Goal: Task Accomplishment & Management: Complete application form

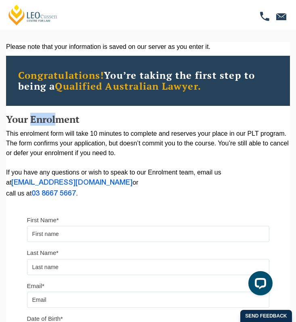
click at [164, 208] on form "First Name* Last Name* Email* Date of Birth* Mobile Number* Continue It looks l…" at bounding box center [148, 312] width 242 height 219
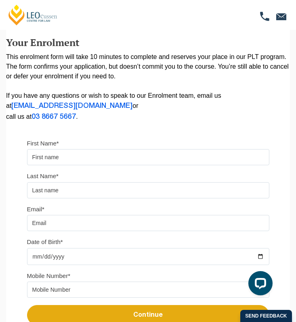
click at [147, 156] on input "First Name*" at bounding box center [148, 157] width 242 height 16
type input "[PERSON_NAME]"
type input "[EMAIL_ADDRESS][DOMAIN_NAME]"
type input "[DATE]"
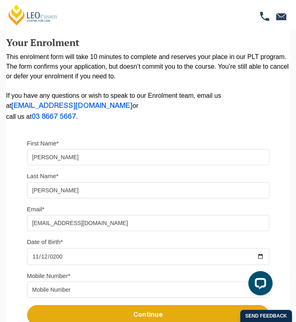
scroll to position [194, 0]
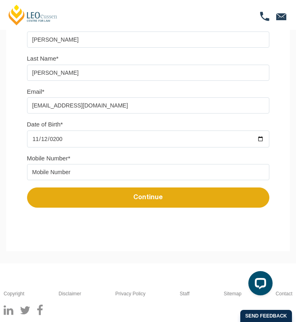
click at [141, 173] on input "tel" at bounding box center [148, 172] width 242 height 16
type input "0451353693"
click at [211, 198] on button "Continue" at bounding box center [148, 198] width 242 height 20
select select
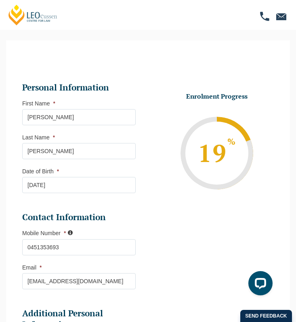
scroll to position [103, 0]
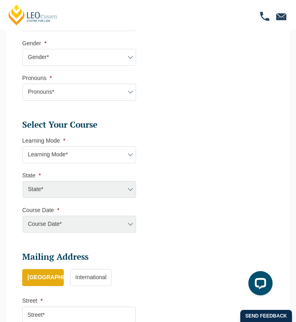
scroll to position [355, 0]
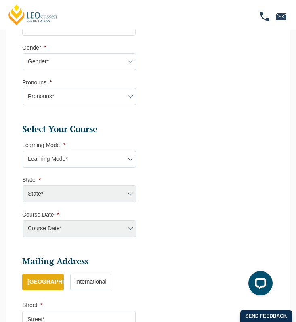
click at [122, 164] on select "Learning Mode* Online Full Time Learning Online Part Time Learning Blended Full…" at bounding box center [80, 159] width 114 height 17
select select "Blended Full Time Learning"
click at [23, 153] on select "Learning Mode* Online Full Time Learning Online Part Time Learning Blended Full…" at bounding box center [80, 159] width 114 height 17
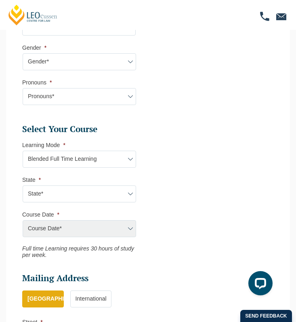
click at [159, 160] on ul "Personal Information First Name * [PERSON_NAME] Last Name * [PERSON_NAME] Date …" at bounding box center [148, 95] width 264 height 721
click at [109, 191] on select "State* ACT/[GEOGRAPHIC_DATA] [GEOGRAPHIC_DATA] SA [GEOGRAPHIC_DATA] [GEOGRAPHIC…" at bounding box center [80, 194] width 114 height 17
select select "VIC"
click at [23, 188] on select "State* ACT/[GEOGRAPHIC_DATA] [GEOGRAPHIC_DATA] SA [GEOGRAPHIC_DATA] [GEOGRAPHIC…" at bounding box center [80, 194] width 114 height 17
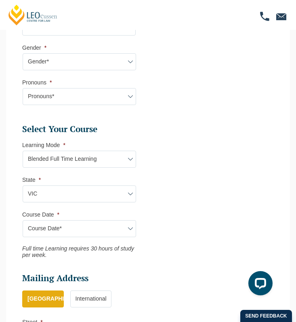
click at [103, 230] on select "Course Date* [DATE] ([DATE] to [DATE]) [DATE] ([DATE] to [DATE]) [DATE] ([DATE]…" at bounding box center [80, 228] width 114 height 17
select select "[DATE] ([DATE] to [DATE])"
click at [23, 223] on select "Course Date* [DATE] ([DATE] to [DATE]) [DATE] ([DATE] to [DATE]) [DATE] ([DATE]…" at bounding box center [80, 228] width 114 height 17
type input "Intake [DATE] FT"
type input "Practical Legal Training ([GEOGRAPHIC_DATA])"
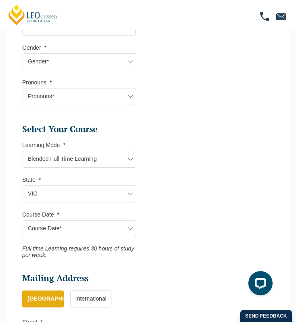
select select "VIC PLT (DEC) 2026 Full Time Blended"
click at [167, 221] on ul "Personal Information First Name * [PERSON_NAME] Last Name * [PERSON_NAME] Date …" at bounding box center [148, 95] width 264 height 721
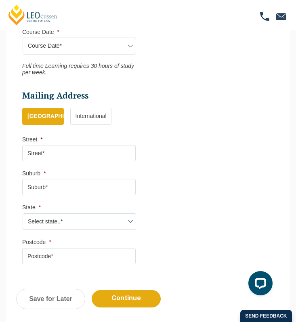
scroll to position [500, 0]
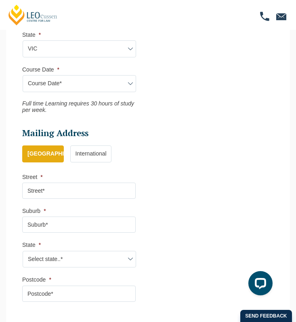
click at [132, 92] on select "Course Date* [DATE] ([DATE] to [DATE]) [DATE] ([DATE] to [DATE]) [DATE] ([DATE]…" at bounding box center [80, 83] width 114 height 17
click at [23, 78] on select "Course Date* [DATE] ([DATE] to [DATE]) [DATE] ([DATE] to [DATE]) [DATE] ([DATE]…" at bounding box center [80, 83] width 114 height 17
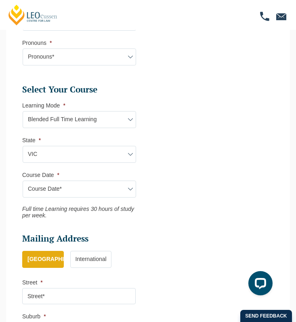
scroll to position [335, 0]
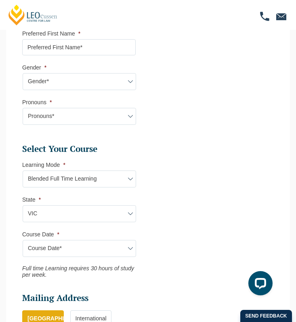
click at [153, 145] on ul "Personal Information First Name * [PERSON_NAME] Last Name * [PERSON_NAME] Date …" at bounding box center [148, 115] width 264 height 721
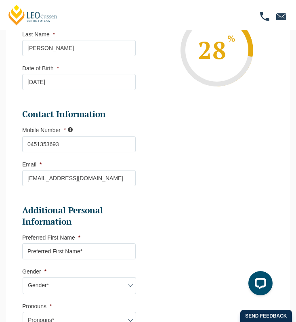
scroll to position [0, 0]
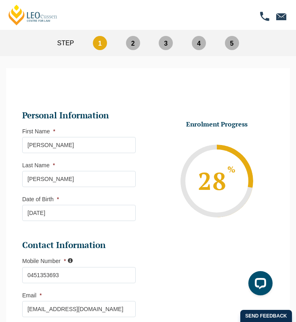
click at [165, 124] on li "Enrolment Progress 28 % Form Progress Download Course Guide [EMAIL_ADDRESS][DOM…" at bounding box center [214, 181] width 120 height 122
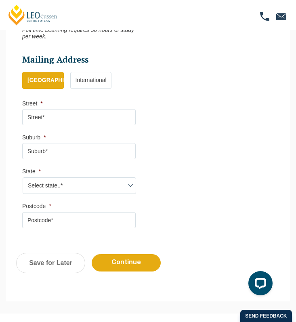
scroll to position [628, 0]
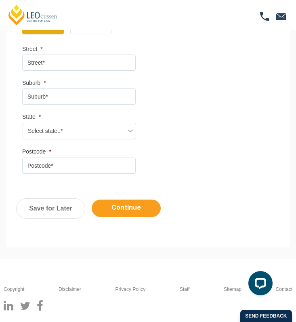
click at [130, 217] on input "Continue" at bounding box center [126, 208] width 69 height 17
select select "Blended Full Time Learning"
select select "VIC"
select select
select select "[DATE] ([DATE] to [DATE])"
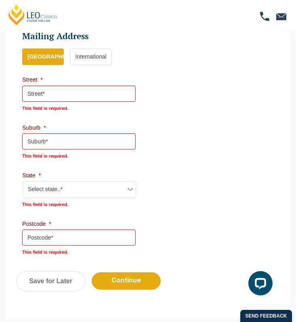
scroll to position [647, 0]
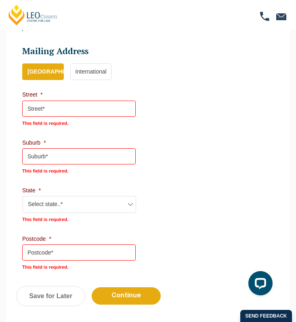
click at [93, 212] on select "Select state..* [GEOGRAPHIC_DATA] [GEOGRAPHIC_DATA] [GEOGRAPHIC_DATA] SA [GEOGR…" at bounding box center [80, 204] width 114 height 17
select select "VIC"
click at [23, 196] on select "Select state..* [GEOGRAPHIC_DATA] [GEOGRAPHIC_DATA] [GEOGRAPHIC_DATA] SA [GEOGR…" at bounding box center [80, 204] width 114 height 17
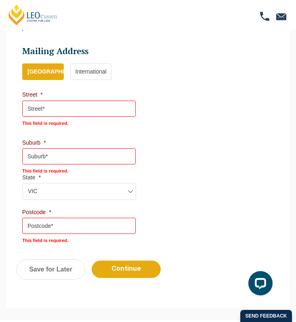
click at [81, 231] on input "Postcode *" at bounding box center [79, 226] width 114 height 16
type input "3115"
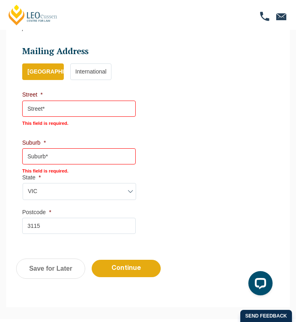
click at [97, 113] on input "Street *" at bounding box center [79, 109] width 114 height 16
type input "[STREET_ADDRESS]"
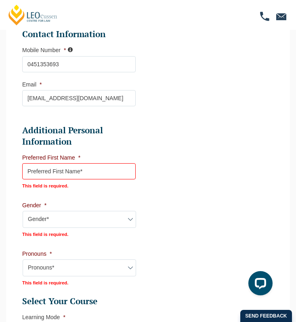
scroll to position [332, 0]
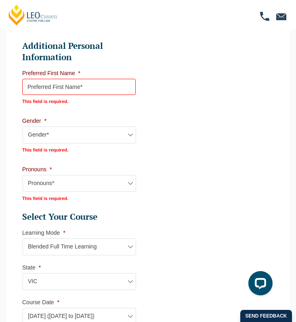
type input "[GEOGRAPHIC_DATA]"
click at [93, 131] on select "Gender* [DEMOGRAPHIC_DATA] [DEMOGRAPHIC_DATA] [DEMOGRAPHIC_DATA] [DEMOGRAPHIC_D…" at bounding box center [80, 134] width 114 height 17
select select "[DEMOGRAPHIC_DATA]"
click at [23, 126] on select "Gender* [DEMOGRAPHIC_DATA] [DEMOGRAPHIC_DATA] [DEMOGRAPHIC_DATA] [DEMOGRAPHIC_D…" at bounding box center [80, 134] width 114 height 17
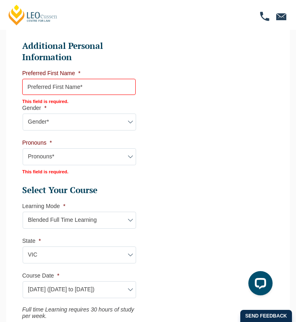
click at [95, 90] on input "Preferred First Name *" at bounding box center [79, 87] width 114 height 16
type input "[PERSON_NAME]"
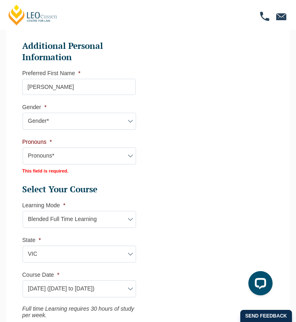
click at [65, 161] on select "Pronouns* She/Her/Hers He/Him/His They/Them/Theirs Other Prefer not to disclose" at bounding box center [80, 156] width 114 height 17
select select "She/Her/Hers"
click at [23, 150] on select "Pronouns* She/Her/Hers He/Him/His They/Them/Theirs Other Prefer not to disclose" at bounding box center [80, 156] width 114 height 17
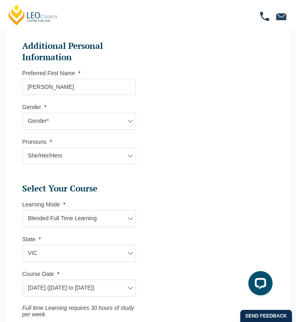
click at [59, 180] on ul "Personal Information First Name * [PERSON_NAME] Last Name * [PERSON_NAME] Date …" at bounding box center [82, 159] width 120 height 710
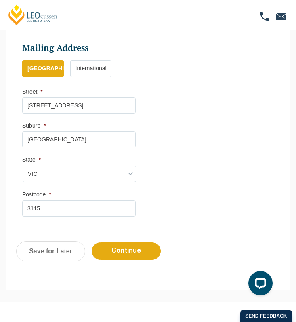
scroll to position [646, 0]
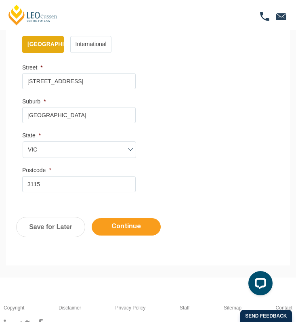
click at [107, 228] on input "Continue" at bounding box center [126, 226] width 69 height 17
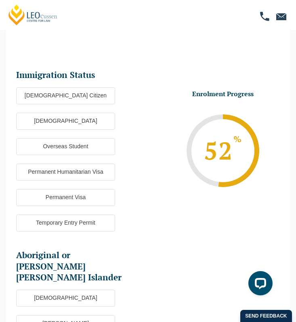
scroll to position [28, 0]
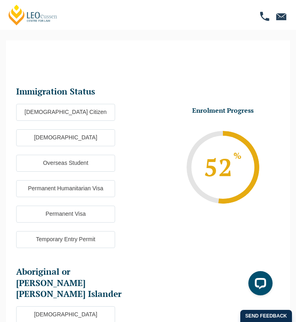
click at [104, 116] on label "[DEMOGRAPHIC_DATA] Citizen" at bounding box center [65, 112] width 99 height 17
click at [0, 0] on input "[DEMOGRAPHIC_DATA] Citizen" at bounding box center [0, 0] width 0 height 0
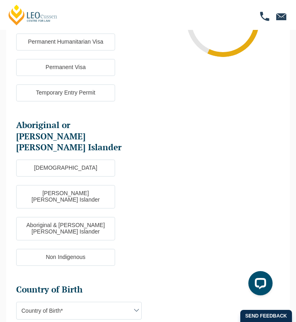
scroll to position [249, 0]
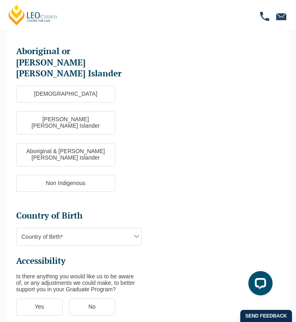
click at [105, 228] on span "Country of Birth*" at bounding box center [79, 236] width 125 height 17
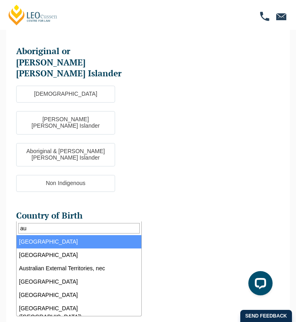
type input "aus"
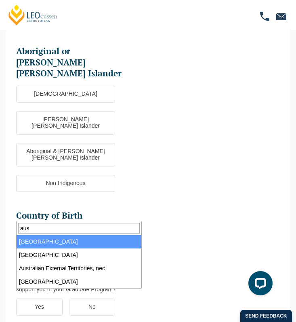
select select "Australia 1101"
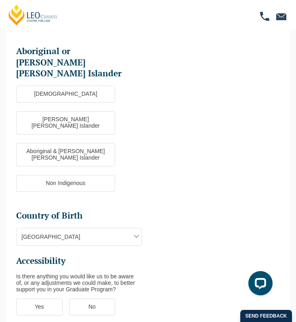
click at [255, 174] on ul "Immigration Status Immigration Status * [DEMOGRAPHIC_DATA] Citizen New [DEMOGRA…" at bounding box center [148, 95] width 264 height 462
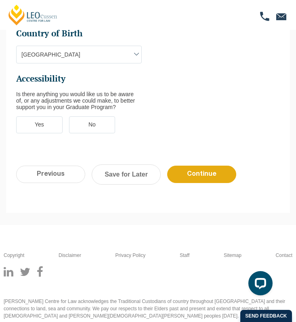
scroll to position [325, 0]
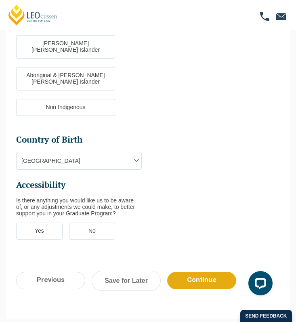
click at [84, 196] on ul "Immigration Status Immigration Status * [DEMOGRAPHIC_DATA] Citizen New [DEMOGRA…" at bounding box center [82, 18] width 132 height 459
click at [84, 223] on label "No" at bounding box center [92, 231] width 46 height 17
click at [0, 0] on input "No" at bounding box center [0, 0] width 0 height 0
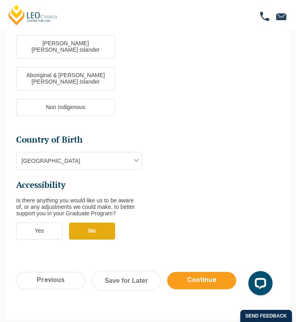
click at [200, 272] on input "Continue" at bounding box center [201, 280] width 69 height 17
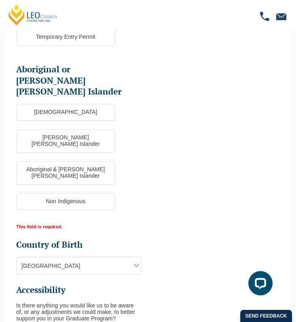
scroll to position [0, 0]
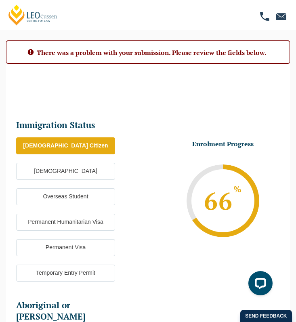
click at [188, 210] on span at bounding box center [223, 200] width 73 height 73
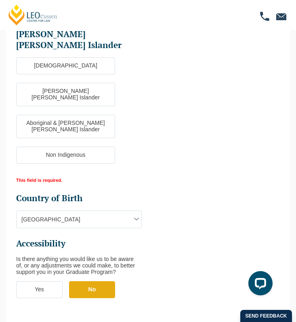
scroll to position [266, 0]
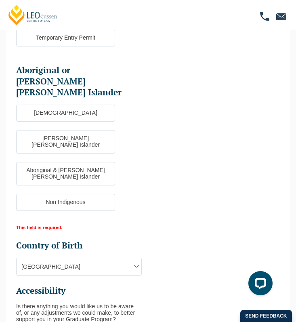
click at [90, 194] on label "Non Indigenous" at bounding box center [65, 202] width 99 height 17
click at [0, 0] on input "Non Indigenous" at bounding box center [0, 0] width 0 height 0
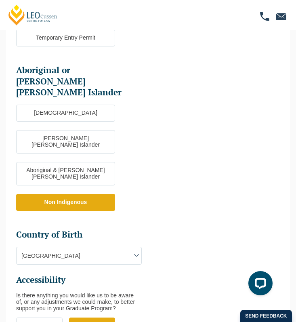
scroll to position [437, 0]
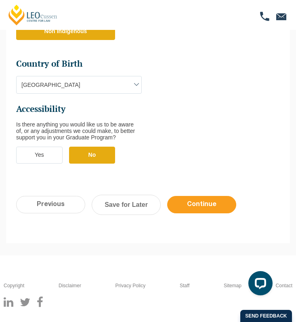
click at [218, 196] on input "Continue" at bounding box center [201, 204] width 69 height 17
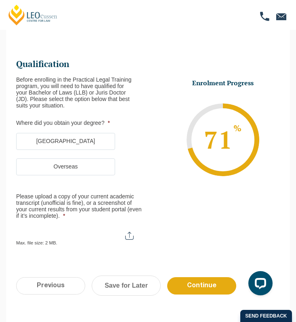
scroll to position [28, 0]
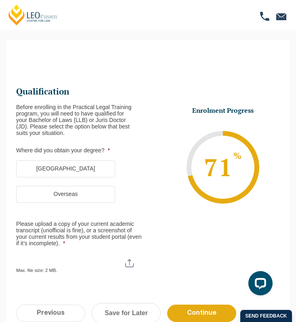
click at [109, 168] on label "[GEOGRAPHIC_DATA]" at bounding box center [65, 168] width 99 height 17
click at [0, 0] on input "[GEOGRAPHIC_DATA]" at bounding box center [0, 0] width 0 height 0
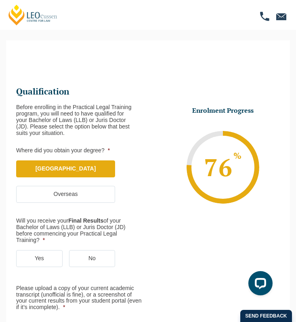
click at [132, 178] on ul "[GEOGRAPHIC_DATA] Overseas" at bounding box center [82, 185] width 132 height 51
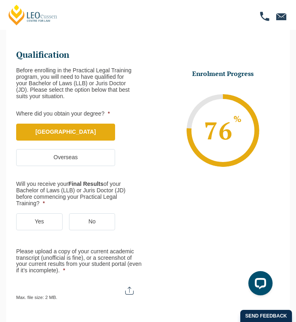
scroll to position [99, 0]
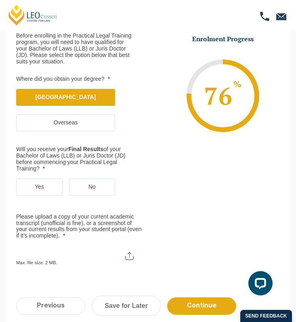
click at [48, 191] on label "Yes" at bounding box center [39, 187] width 46 height 17
click at [0, 0] on input "Yes" at bounding box center [0, 0] width 0 height 0
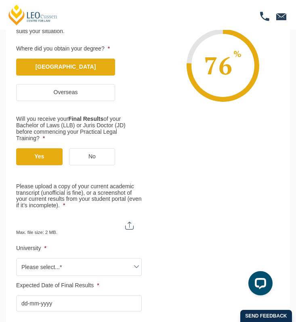
scroll to position [184, 0]
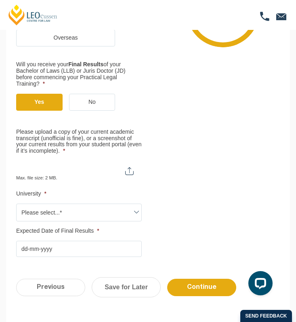
click at [82, 134] on label "Please upload a copy of your current academic transcript (unofficial is fine), …" at bounding box center [79, 142] width 126 height 26
click at [82, 161] on input "Please upload a copy of your current academic transcript (unofficial is fine), …" at bounding box center [79, 168] width 126 height 14
click at [193, 141] on ul "Qualification Before enrolling in the Practical Legal Training program, you wil…" at bounding box center [148, 92] width 264 height 329
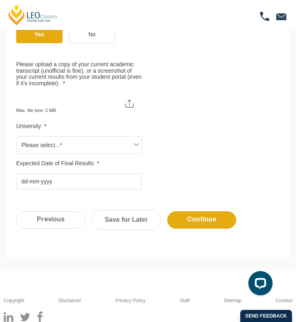
scroll to position [265, 0]
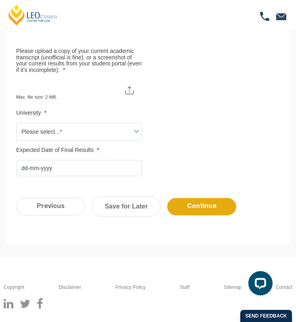
click at [115, 131] on span "Please select...*" at bounding box center [79, 131] width 125 height 17
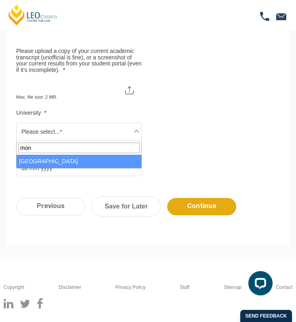
type input "[PERSON_NAME]"
select select "[GEOGRAPHIC_DATA]"
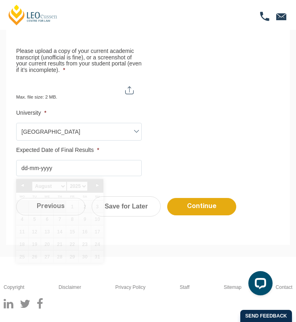
click at [105, 169] on input "Expected Date of Final Results *" at bounding box center [79, 168] width 126 height 16
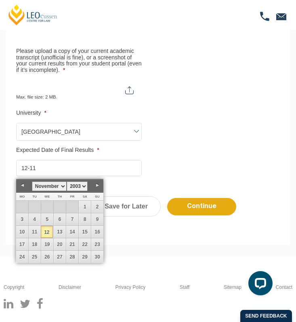
type input "12-11-"
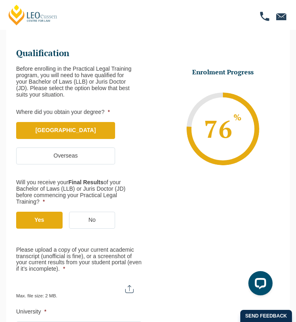
scroll to position [0, 0]
